Goal: Task Accomplishment & Management: Complete application form

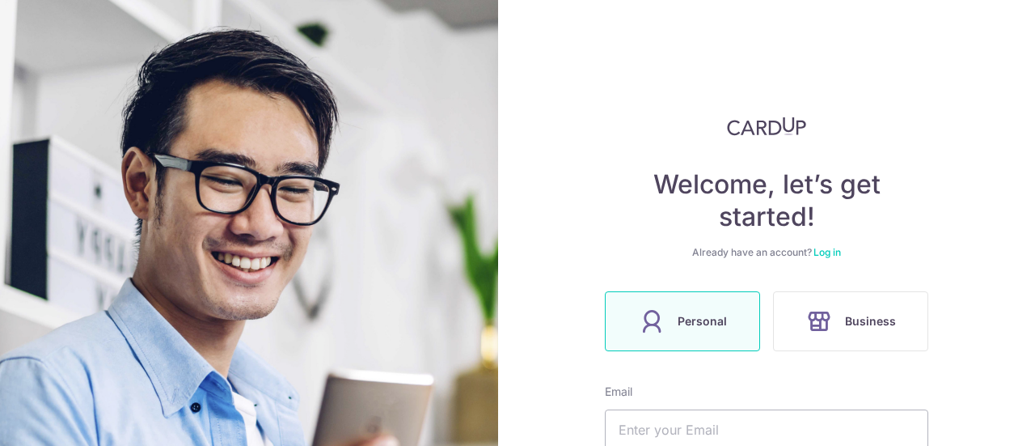
scroll to position [311, 0]
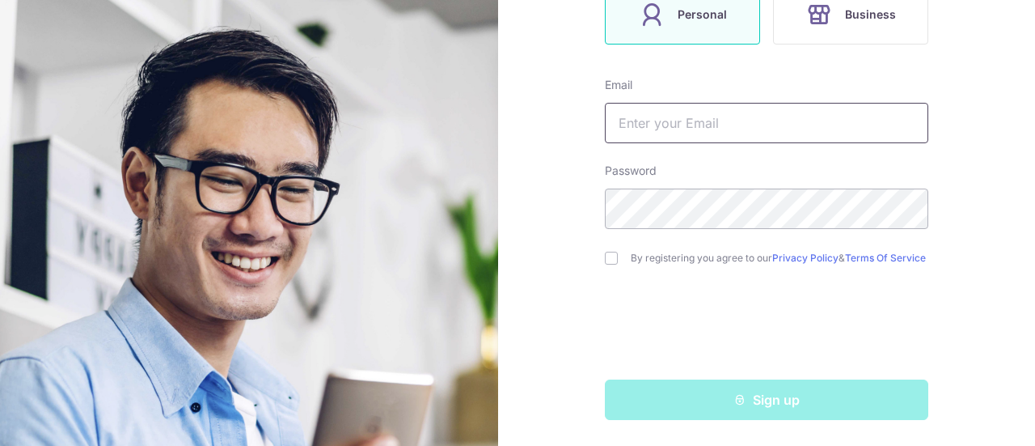
click at [662, 112] on input "text" at bounding box center [766, 123] width 323 height 40
type input "[PERSON_NAME][EMAIL_ADDRESS][DOMAIN_NAME]"
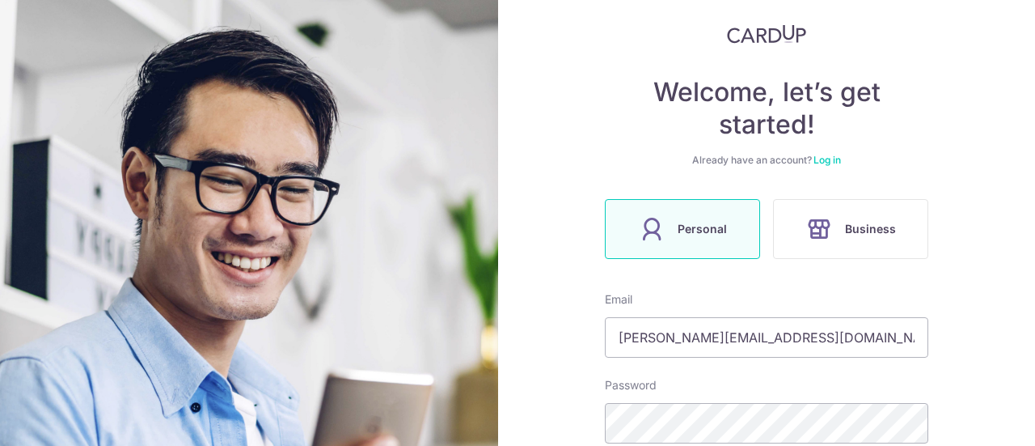
scroll to position [69, 0]
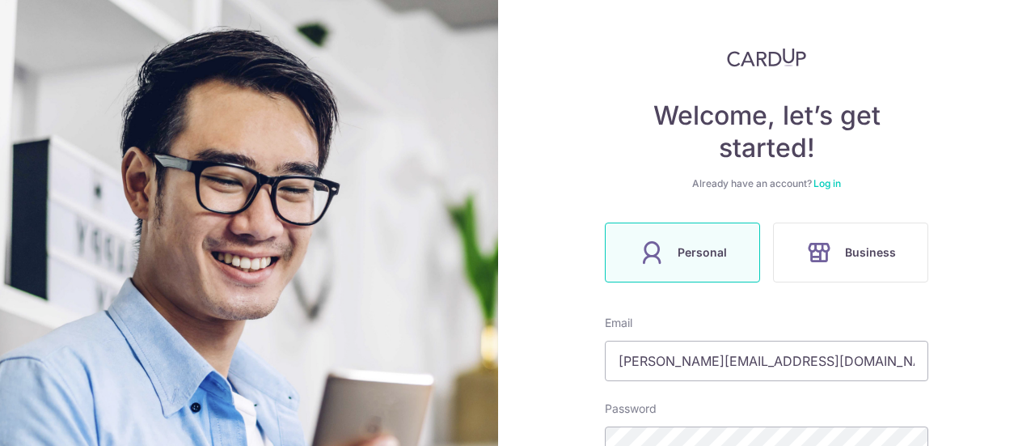
click at [823, 182] on link "Log in" at bounding box center [827, 183] width 27 height 12
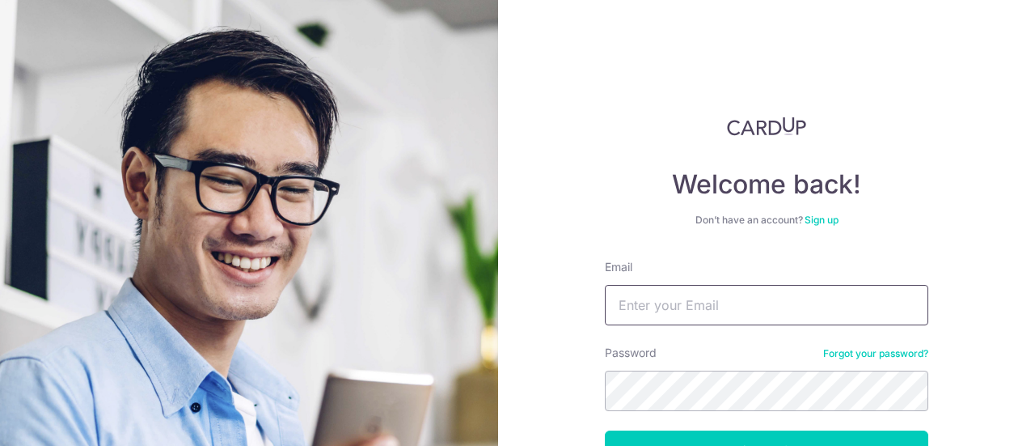
click at [676, 311] on input "Email" at bounding box center [766, 305] width 323 height 40
type input "[PERSON_NAME][EMAIL_ADDRESS][DOMAIN_NAME]"
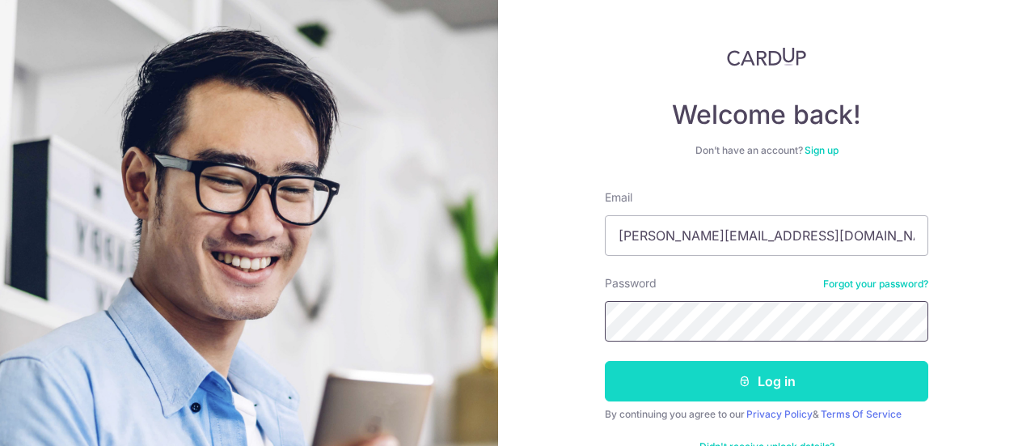
scroll to position [115, 0]
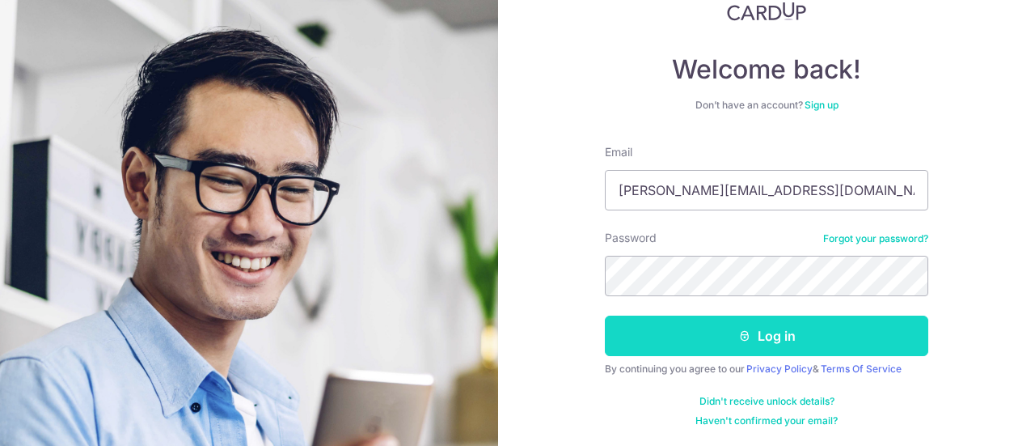
click at [835, 334] on button "Log in" at bounding box center [766, 335] width 323 height 40
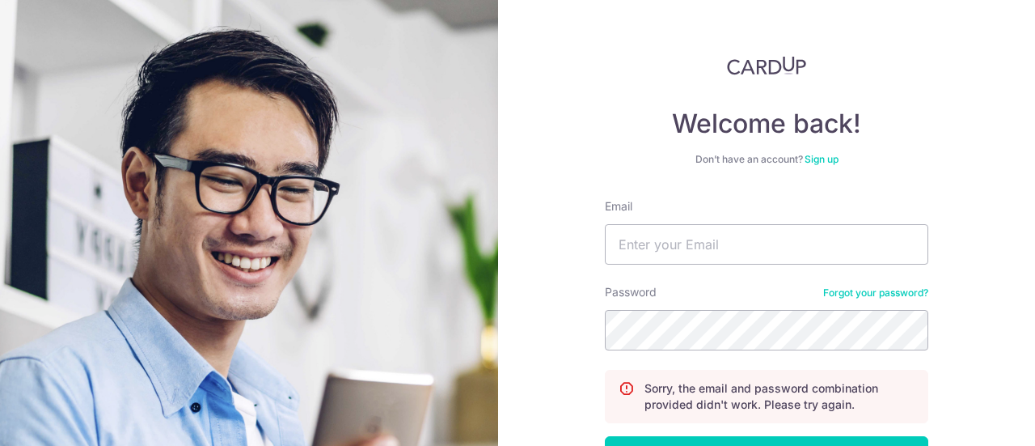
scroll to position [162, 0]
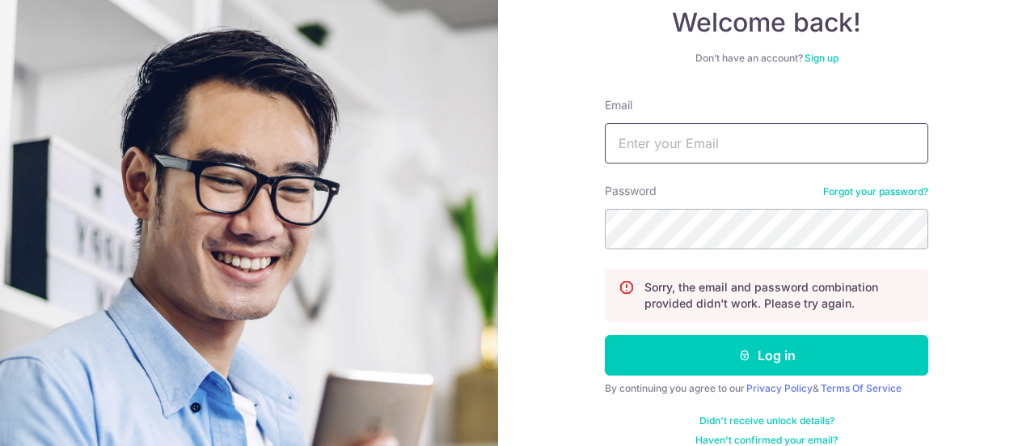
click at [696, 150] on input "Email" at bounding box center [766, 143] width 323 height 40
click at [661, 146] on input "Email" at bounding box center [766, 143] width 323 height 40
type input "[PERSON_NAME][EMAIL_ADDRESS][DOMAIN_NAME]"
click at [605, 335] on button "Log in" at bounding box center [766, 355] width 323 height 40
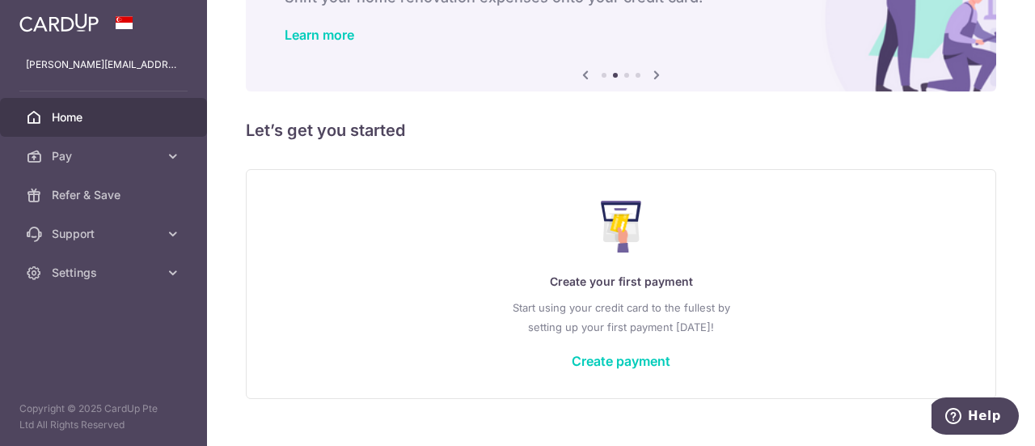
scroll to position [144, 0]
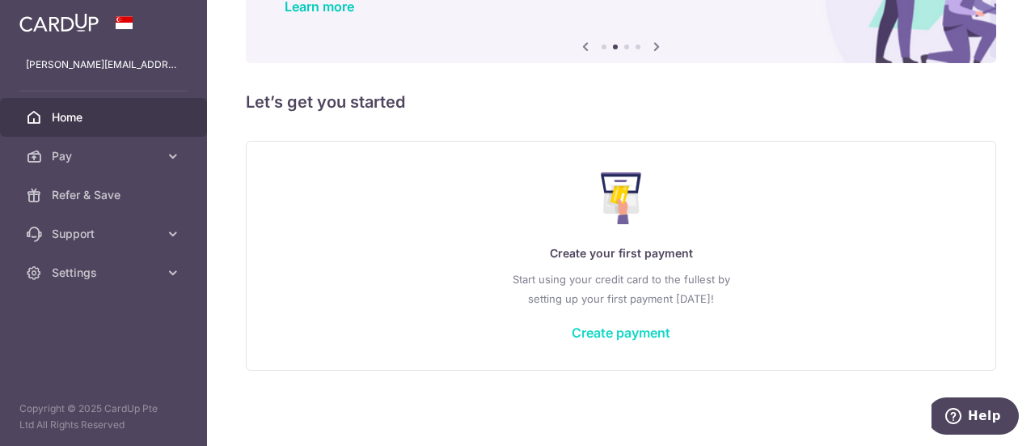
click at [620, 332] on link "Create payment" at bounding box center [621, 332] width 99 height 16
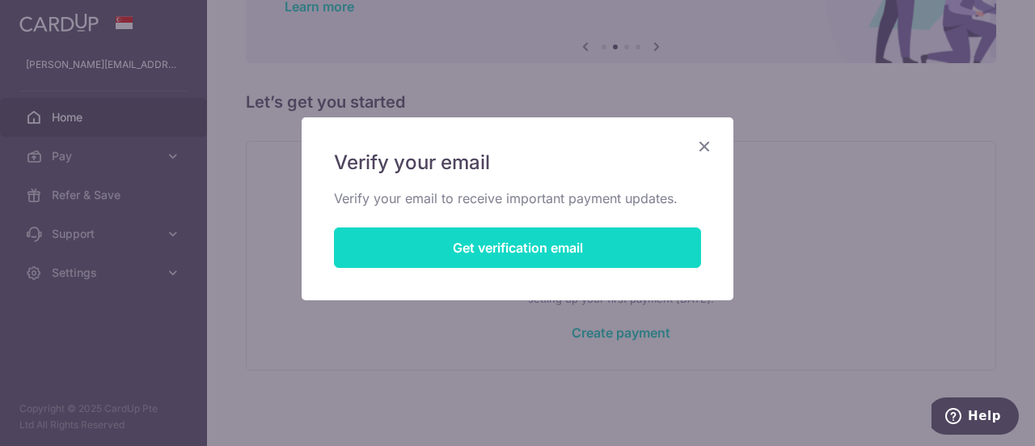
click at [568, 256] on button "Get verification email" at bounding box center [517, 247] width 367 height 40
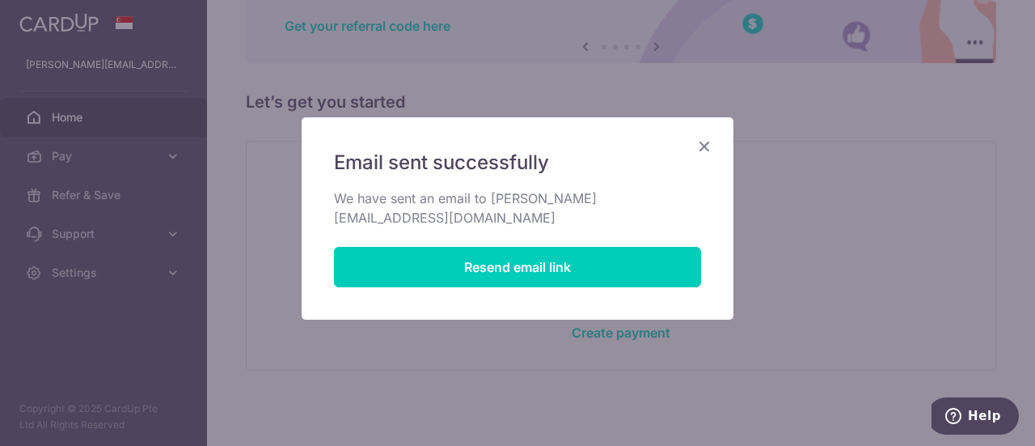
click at [700, 143] on icon "Close" at bounding box center [704, 146] width 19 height 20
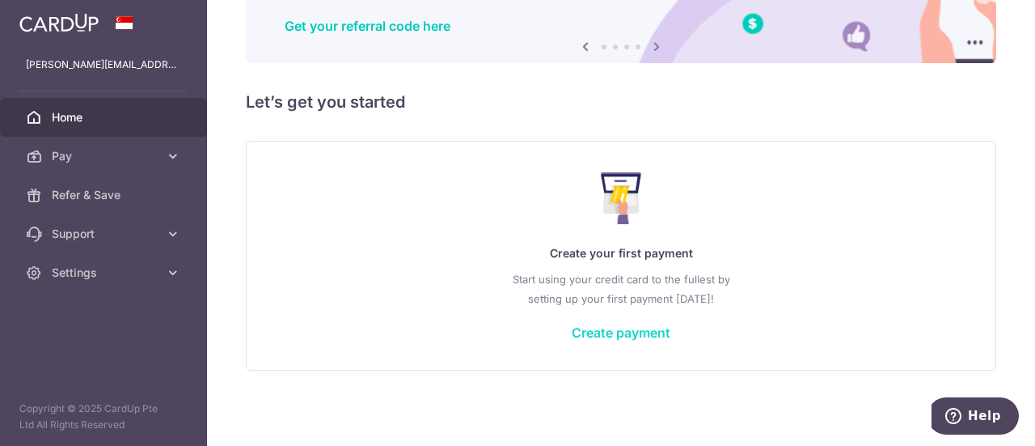
click at [618, 331] on link "Create payment" at bounding box center [621, 332] width 99 height 16
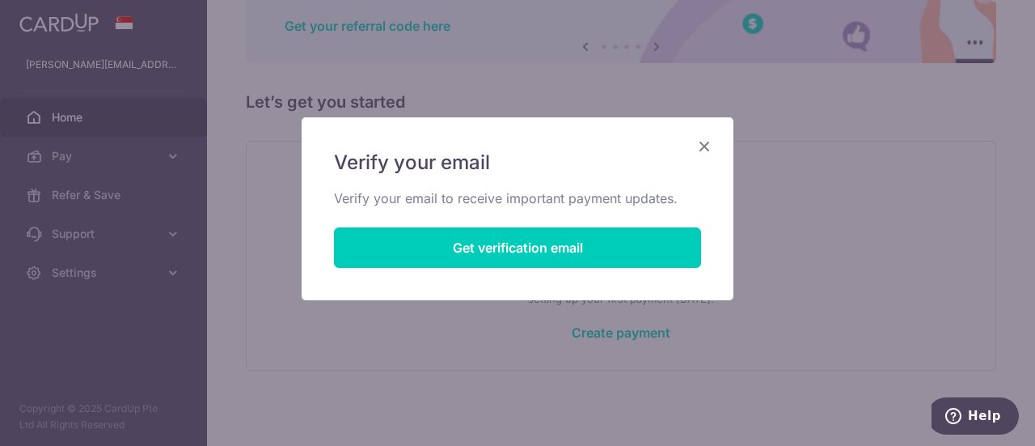
click at [699, 146] on icon "Close" at bounding box center [704, 146] width 19 height 20
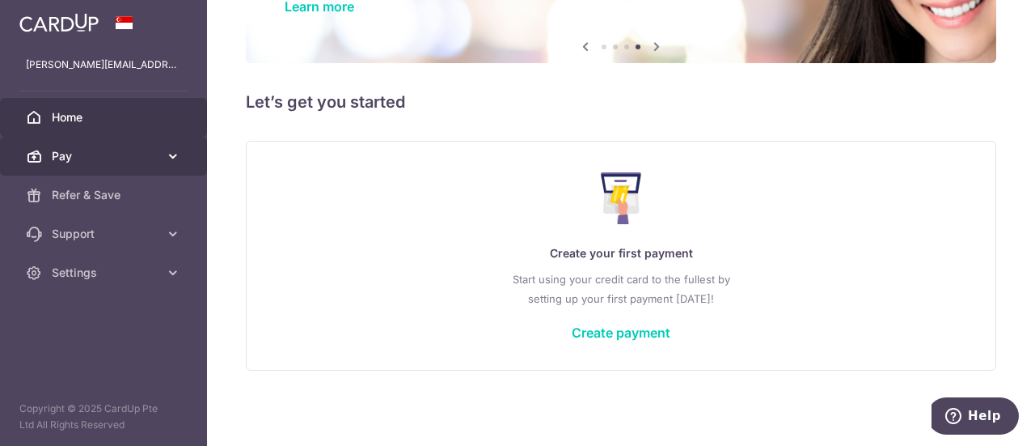
click at [102, 146] on link "Pay" at bounding box center [103, 156] width 207 height 39
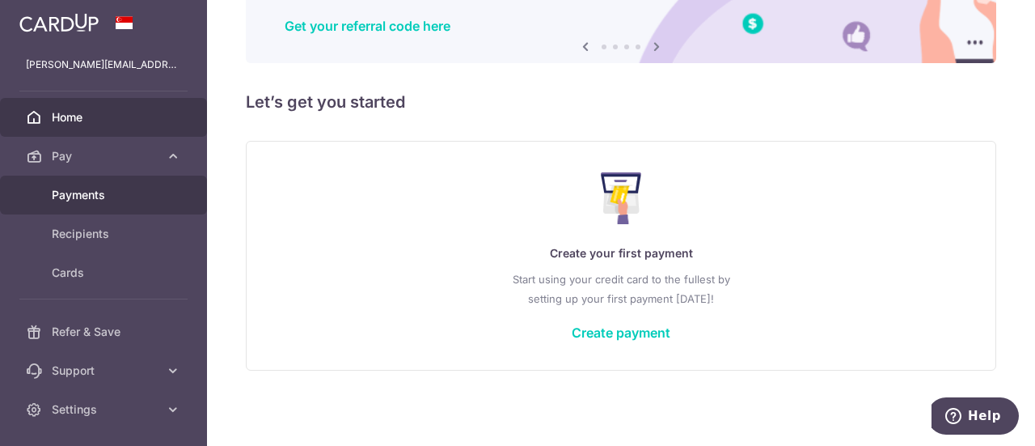
click at [81, 187] on span "Payments" at bounding box center [105, 195] width 107 height 16
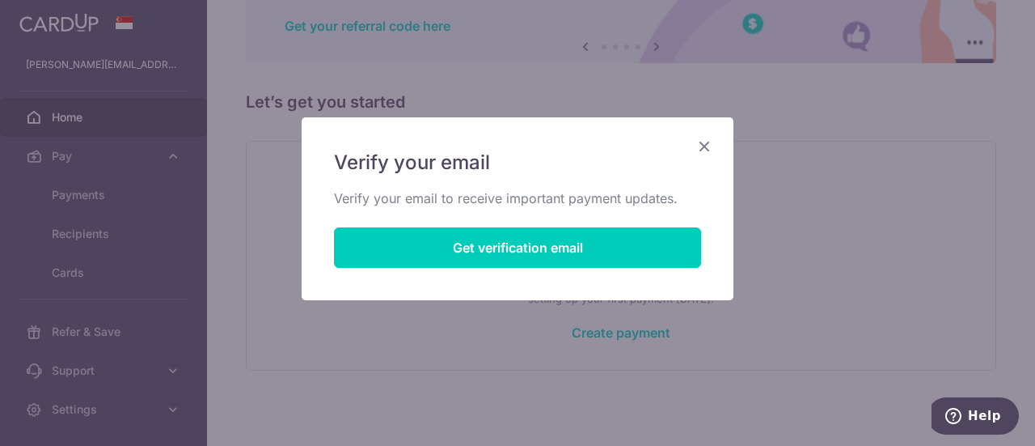
click at [710, 137] on icon "Close" at bounding box center [704, 146] width 19 height 20
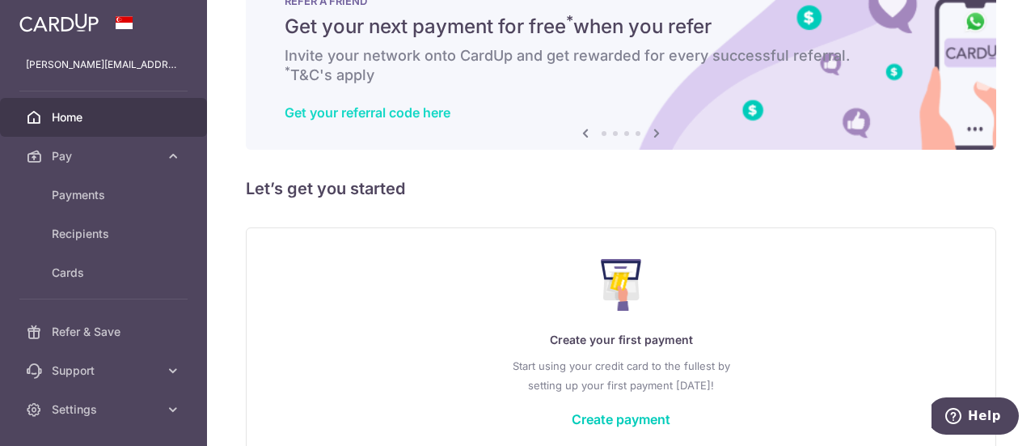
scroll to position [0, 0]
